Goal: Find specific page/section: Find specific page/section

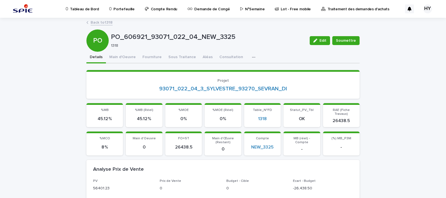
click at [113, 5] on p "Portefeuille" at bounding box center [123, 6] width 21 height 12
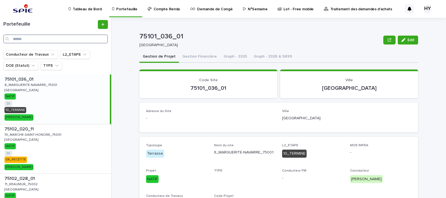
click at [24, 41] on input "Search" at bounding box center [55, 39] width 104 height 9
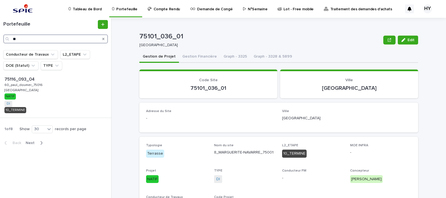
type input "*"
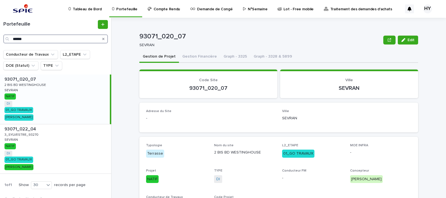
scroll to position [8, 0]
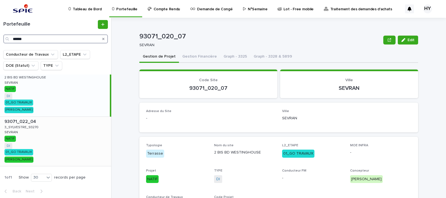
type input "******"
click at [45, 125] on div "93071_022_04 93071_022_04 3_SYLVESTRE_93270 3_SYLVESTRE_93270 SEVRAN SEVRAN NAT…" at bounding box center [55, 142] width 111 height 50
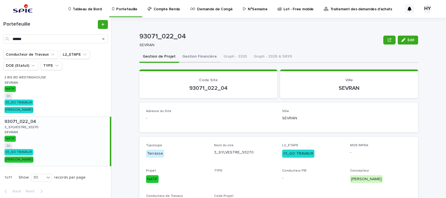
click at [201, 57] on button "Gestion Financière" at bounding box center [199, 57] width 41 height 12
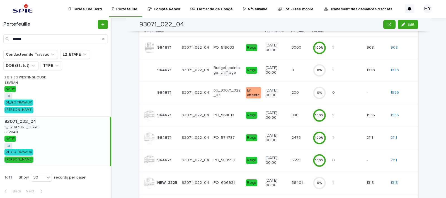
scroll to position [94, 0]
click at [327, 144] on div "100 %" at bounding box center [320, 138] width 15 height 18
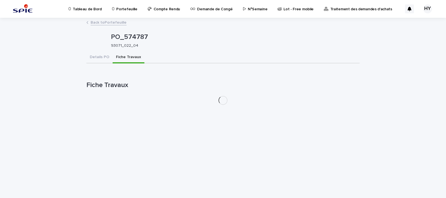
click at [131, 53] on button "Fiche Travaux" at bounding box center [129, 58] width 32 height 12
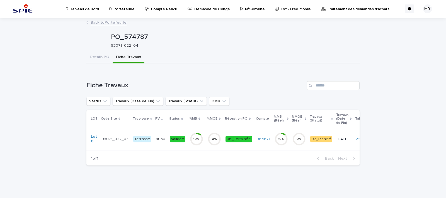
scroll to position [4, 0]
click at [107, 19] on link "Back to Portefeuille" at bounding box center [109, 22] width 36 height 6
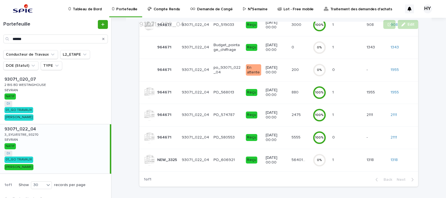
scroll to position [117, 0]
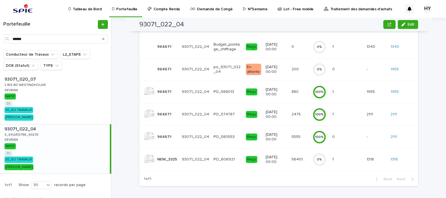
click at [299, 84] on td "880 880" at bounding box center [299, 92] width 21 height 23
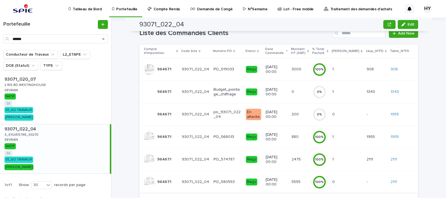
scroll to position [117, 0]
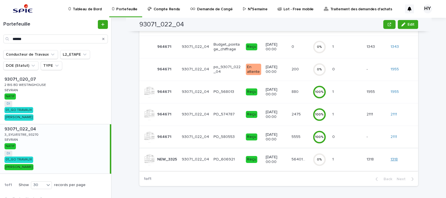
click at [393, 159] on link "1318" at bounding box center [393, 159] width 7 height 5
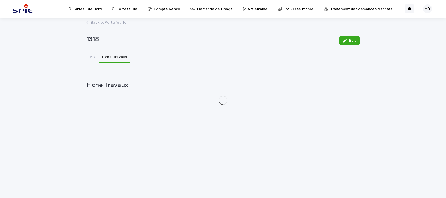
click at [116, 54] on button "Fiche Travaux" at bounding box center [115, 58] width 32 height 12
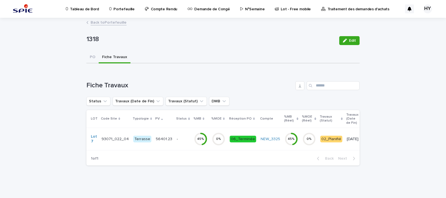
scroll to position [4, 0]
click at [166, 137] on td "56401.23 56401.23" at bounding box center [164, 139] width 21 height 23
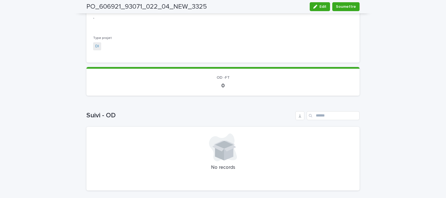
scroll to position [581, 0]
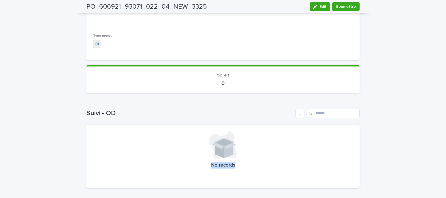
drag, startPoint x: 232, startPoint y: 160, endPoint x: 206, endPoint y: 157, distance: 26.6
click at [206, 157] on div "No records" at bounding box center [222, 157] width 273 height 64
click at [221, 163] on p "No records" at bounding box center [223, 166] width 260 height 6
drag, startPoint x: 247, startPoint y: 161, endPoint x: 152, endPoint y: 116, distance: 104.7
click at [152, 116] on div "Suivi - OD No records" at bounding box center [222, 149] width 273 height 80
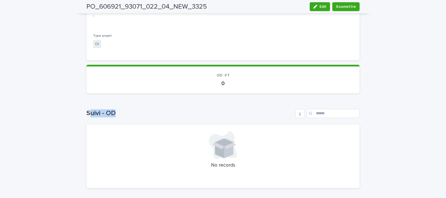
drag, startPoint x: 87, startPoint y: 111, endPoint x: 125, endPoint y: 109, distance: 37.1
click at [125, 109] on h1 "Suivi - OD" at bounding box center [189, 113] width 207 height 8
drag, startPoint x: 81, startPoint y: 108, endPoint x: 113, endPoint y: 110, distance: 31.9
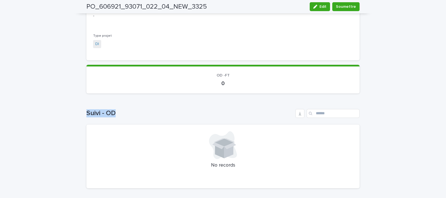
click at [113, 110] on h1 "Suivi - OD" at bounding box center [189, 113] width 207 height 8
drag, startPoint x: 234, startPoint y: 162, endPoint x: 116, endPoint y: 111, distance: 129.1
click at [116, 111] on div "Suivi - OD No records" at bounding box center [222, 149] width 273 height 80
click at [116, 111] on h1 "Suivi - OD" at bounding box center [189, 113] width 207 height 8
drag, startPoint x: 80, startPoint y: 106, endPoint x: 237, endPoint y: 160, distance: 166.2
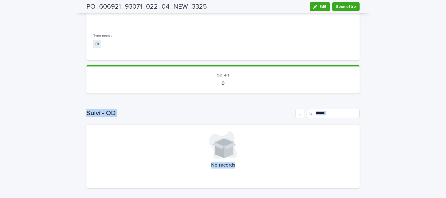
click at [237, 163] on p "No records" at bounding box center [223, 166] width 260 height 6
drag, startPoint x: 237, startPoint y: 160, endPoint x: 72, endPoint y: 100, distance: 175.7
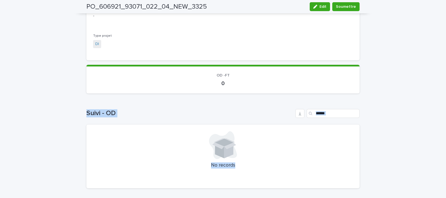
drag, startPoint x: 81, startPoint y: 107, endPoint x: 233, endPoint y: 163, distance: 162.2
click at [233, 163] on p "No records" at bounding box center [223, 166] width 260 height 6
drag, startPoint x: 244, startPoint y: 162, endPoint x: 74, endPoint y: 106, distance: 178.9
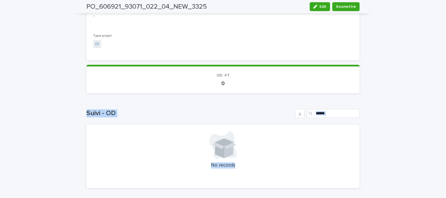
click at [101, 111] on h1 "Suivi - OD" at bounding box center [189, 113] width 207 height 8
click at [88, 109] on h1 "Suivi - OD" at bounding box center [189, 113] width 207 height 8
drag, startPoint x: 83, startPoint y: 109, endPoint x: 232, endPoint y: 162, distance: 158.4
click at [232, 163] on p "No records" at bounding box center [223, 166] width 260 height 6
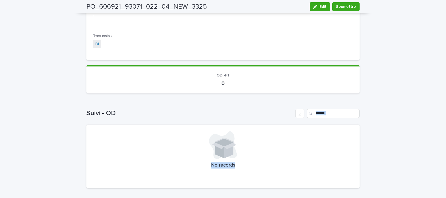
drag, startPoint x: 232, startPoint y: 162, endPoint x: 119, endPoint y: 104, distance: 127.5
click at [119, 104] on div "Loading... Saving… Suivi - OD No records" at bounding box center [222, 145] width 273 height 95
drag, startPoint x: 86, startPoint y: 108, endPoint x: 235, endPoint y: 164, distance: 159.1
click at [235, 164] on div "Suivi - OD No records" at bounding box center [222, 149] width 273 height 80
click at [235, 164] on p "No records" at bounding box center [223, 166] width 260 height 6
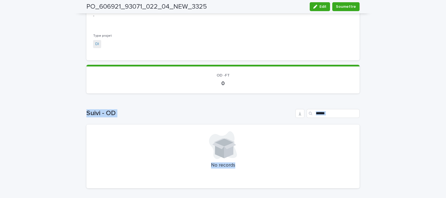
drag, startPoint x: 234, startPoint y: 161, endPoint x: 52, endPoint y: 110, distance: 189.1
click at [94, 109] on h1 "Suivi - OD" at bounding box center [189, 113] width 207 height 8
drag, startPoint x: 82, startPoint y: 108, endPoint x: 241, endPoint y: 169, distance: 170.6
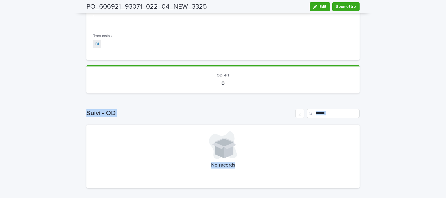
click at [241, 169] on div "No records" at bounding box center [222, 157] width 273 height 64
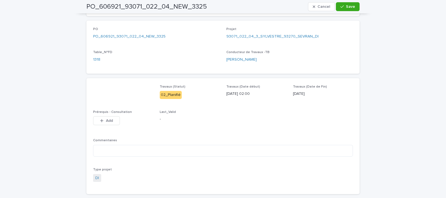
scroll to position [467, 0]
click at [318, 8] on span "Cancel" at bounding box center [323, 7] width 13 height 4
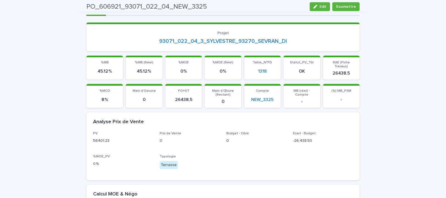
scroll to position [0, 0]
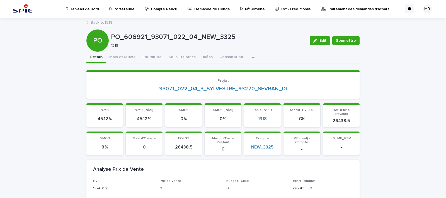
click at [99, 23] on link "Back to 1318" at bounding box center [102, 22] width 22 height 6
